Goal: Task Accomplishment & Management: Complete application form

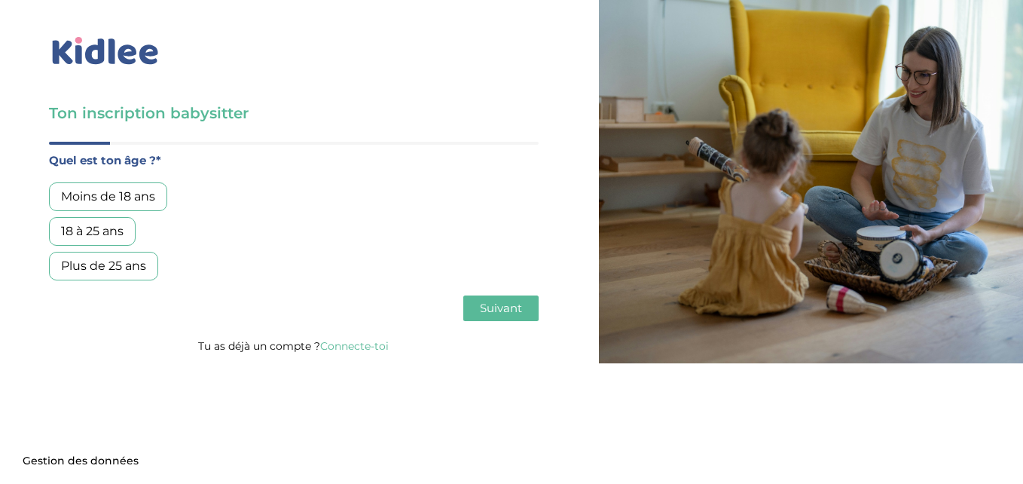
click at [105, 228] on div "18 à 25 ans" at bounding box center [92, 231] width 87 height 29
click at [499, 309] on span "Suivant" at bounding box center [501, 308] width 42 height 14
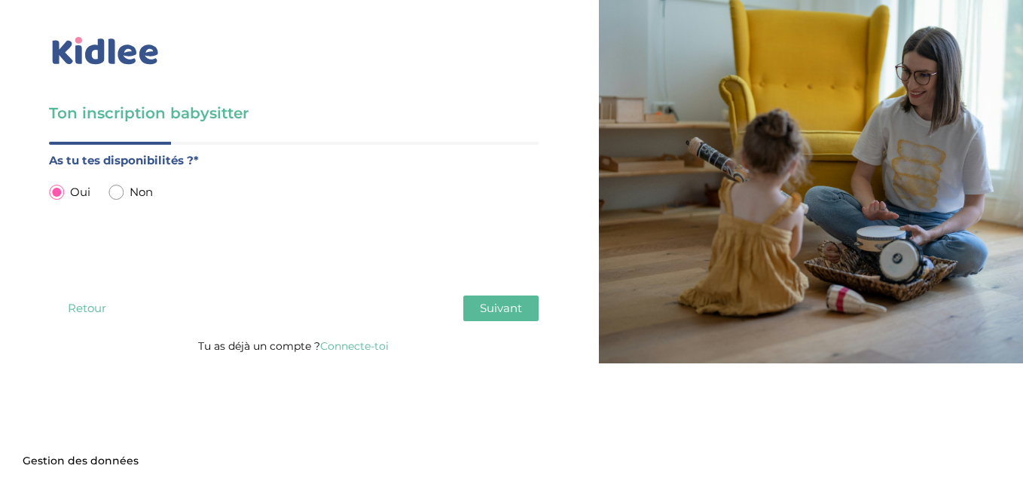
click at [497, 310] on span "Suivant" at bounding box center [501, 308] width 42 height 14
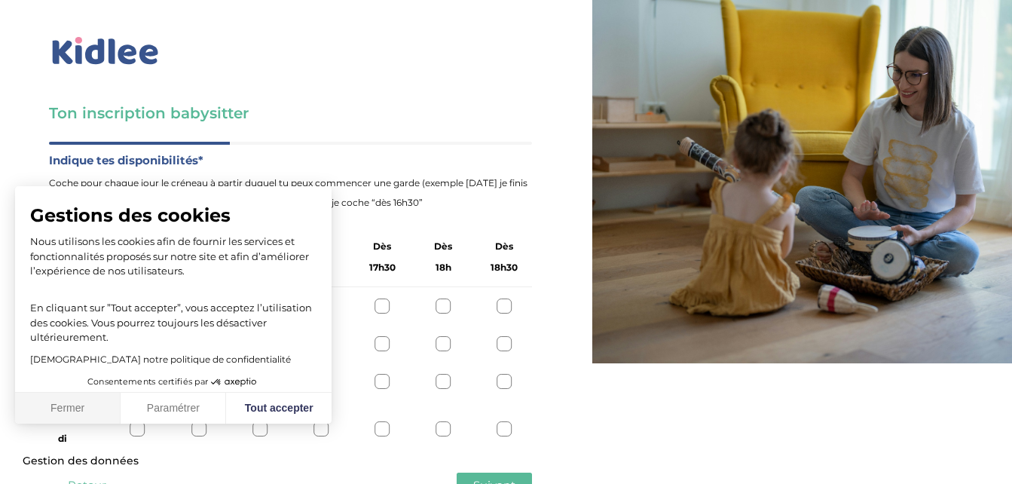
click at [69, 417] on button "Fermer" at bounding box center [67, 409] width 105 height 32
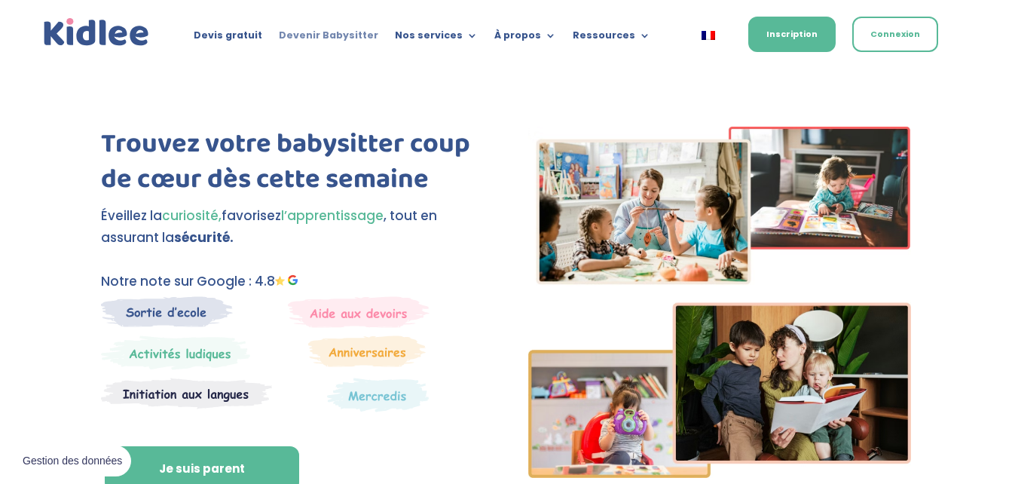
click at [323, 39] on link "Devenir Babysitter" at bounding box center [328, 38] width 99 height 17
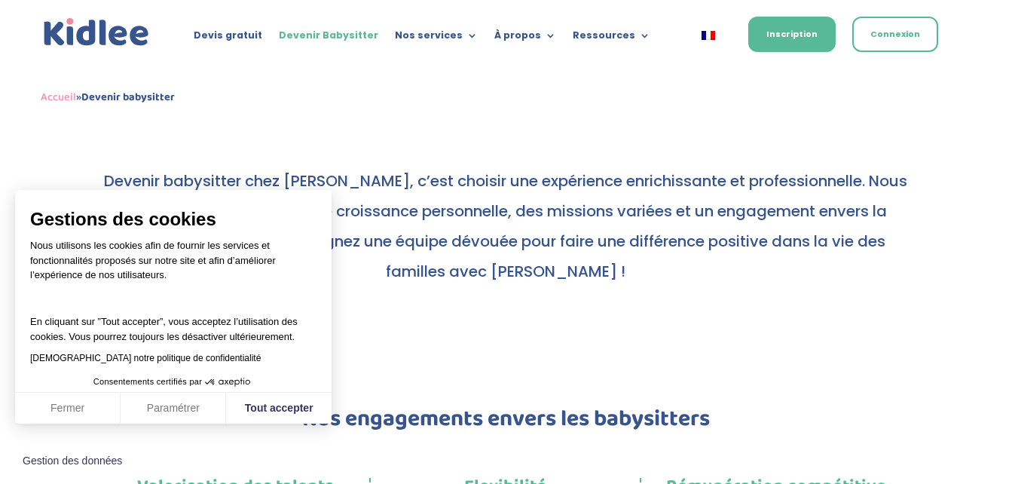
scroll to position [720, 0]
click at [91, 410] on button "Fermer" at bounding box center [67, 409] width 105 height 32
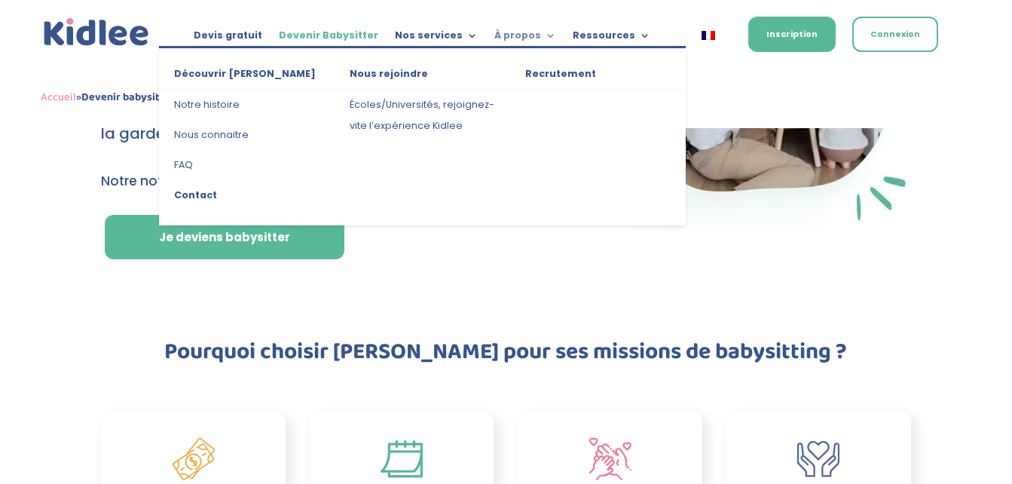
scroll to position [179, 0]
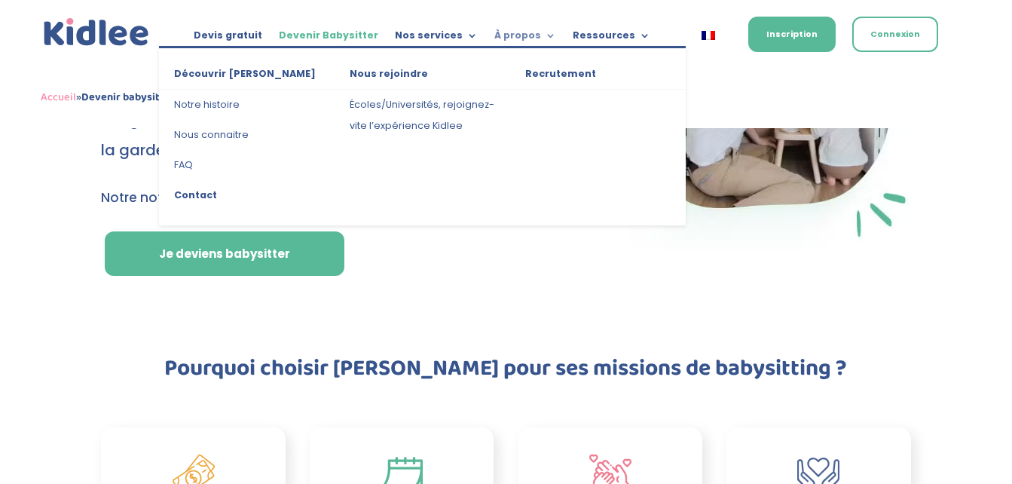
click at [518, 36] on link "À propos" at bounding box center [525, 38] width 62 height 17
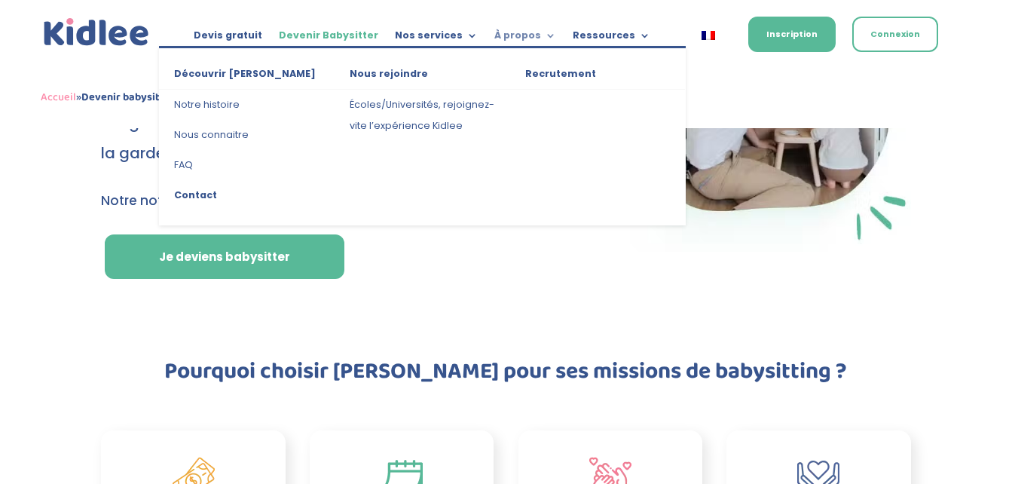
scroll to position [176, 0]
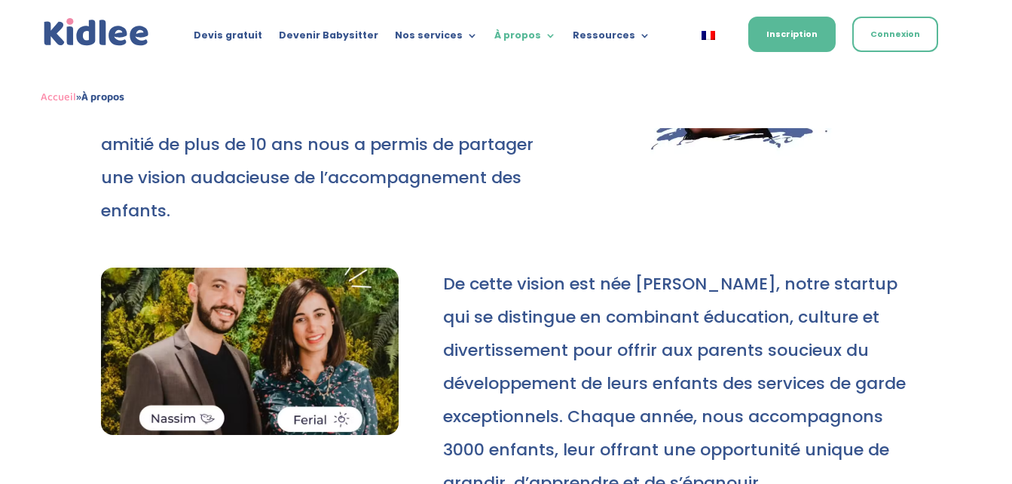
scroll to position [301, 0]
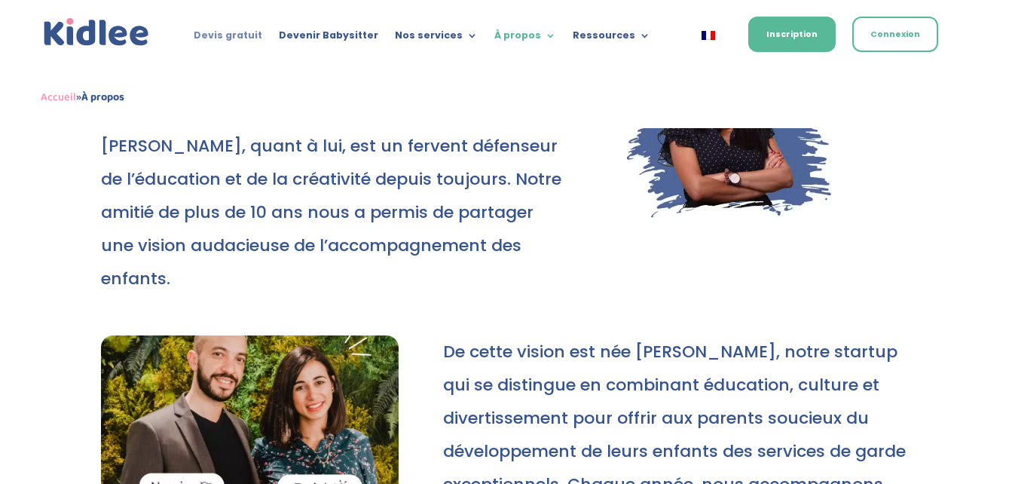
click at [239, 34] on link "Devis gratuit" at bounding box center [228, 38] width 69 height 17
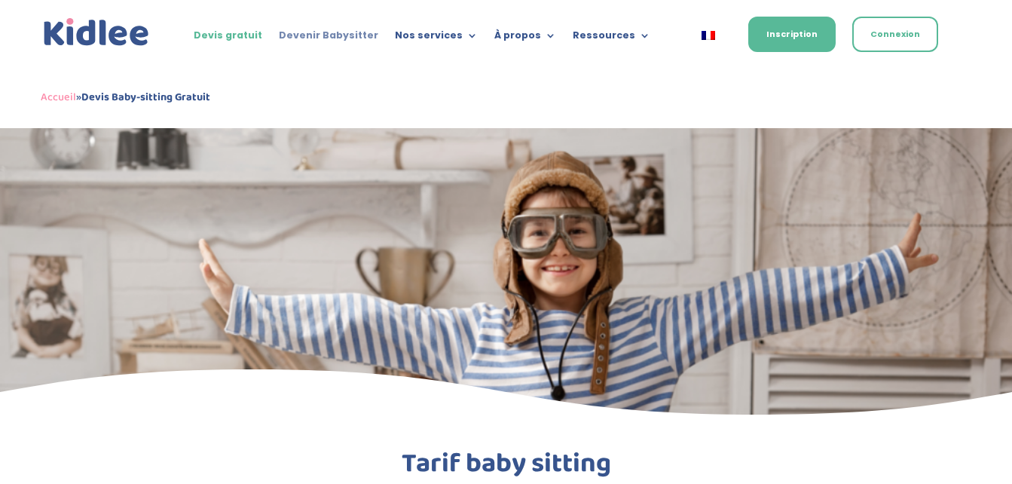
click at [362, 35] on link "Devenir Babysitter" at bounding box center [328, 38] width 99 height 17
